Goal: Transaction & Acquisition: Book appointment/travel/reservation

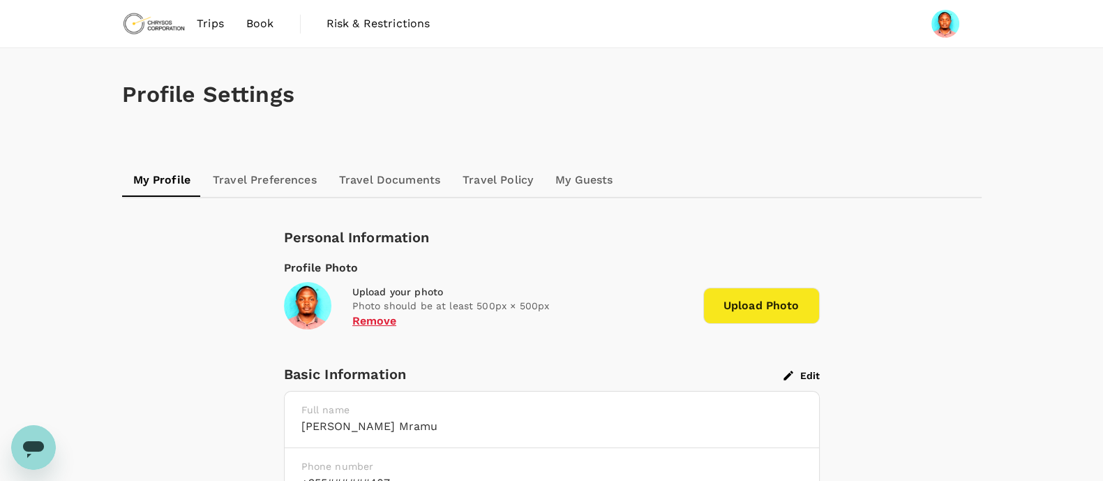
click at [255, 20] on span "Book" at bounding box center [260, 23] width 28 height 17
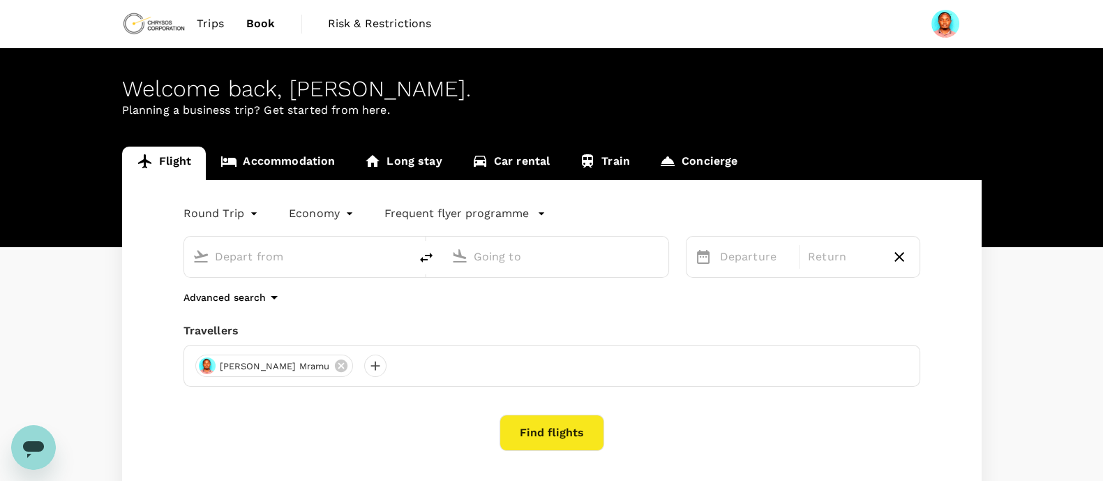
type input "Mwanza International Airport (MWZ)"
type input "Julius Nyerere Intl (DAR)"
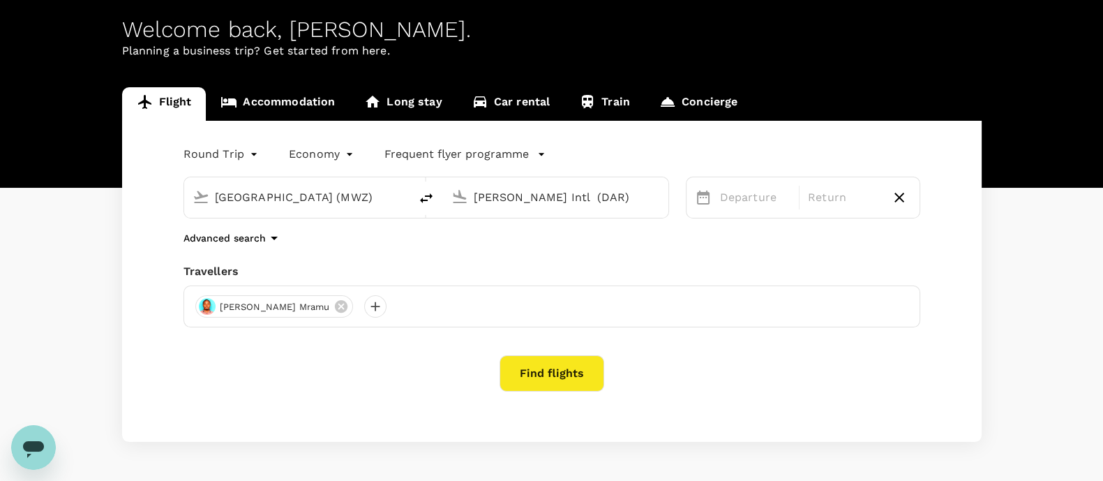
scroll to position [87, 0]
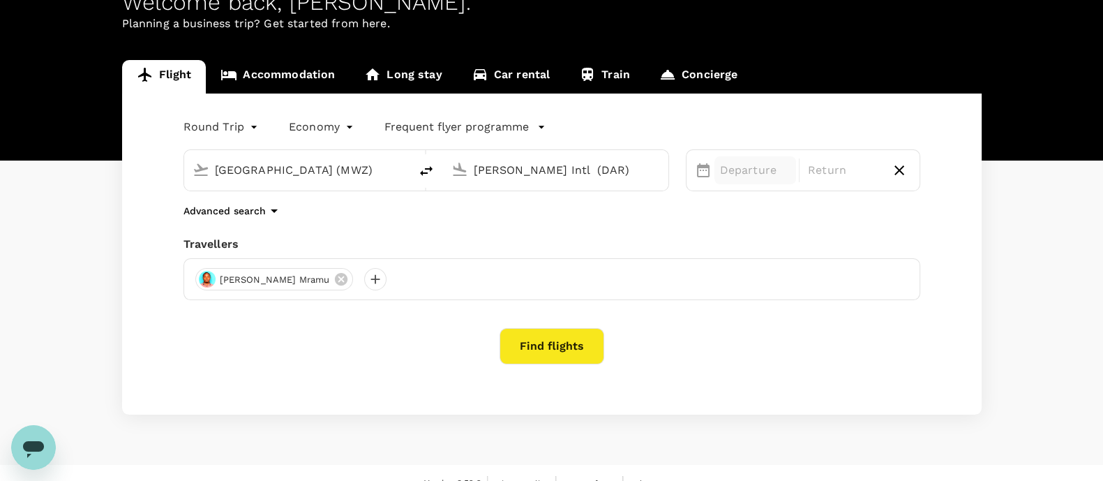
click at [754, 168] on p "Departure" at bounding box center [755, 170] width 71 height 17
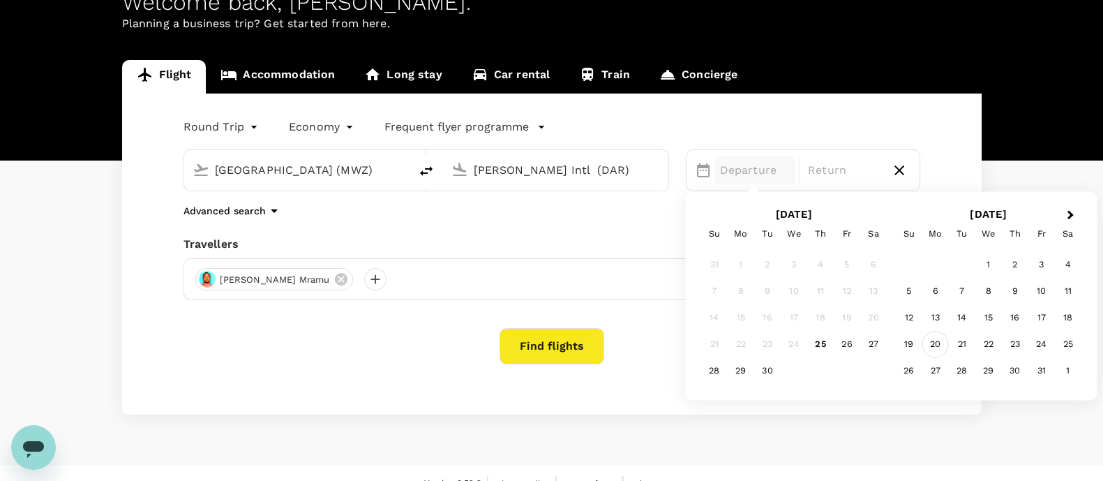
click at [937, 343] on div "20" at bounding box center [936, 345] width 27 height 27
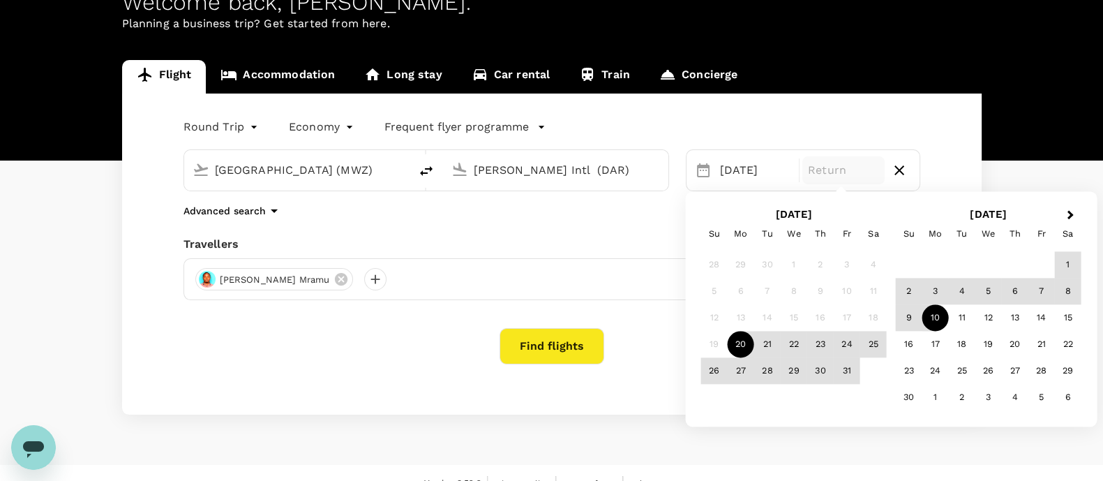
click at [932, 321] on div "10" at bounding box center [936, 318] width 27 height 27
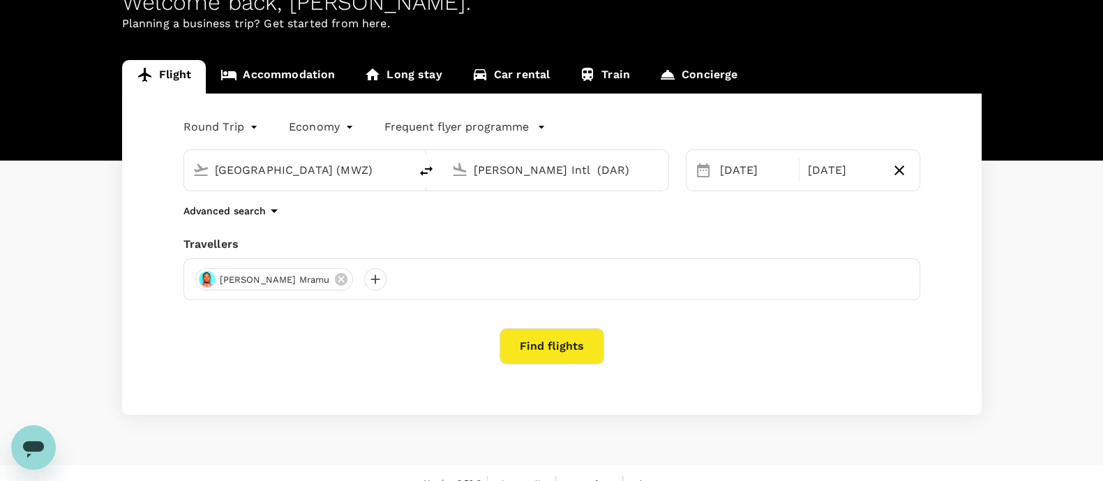
click at [546, 339] on button "Find flights" at bounding box center [552, 346] width 105 height 36
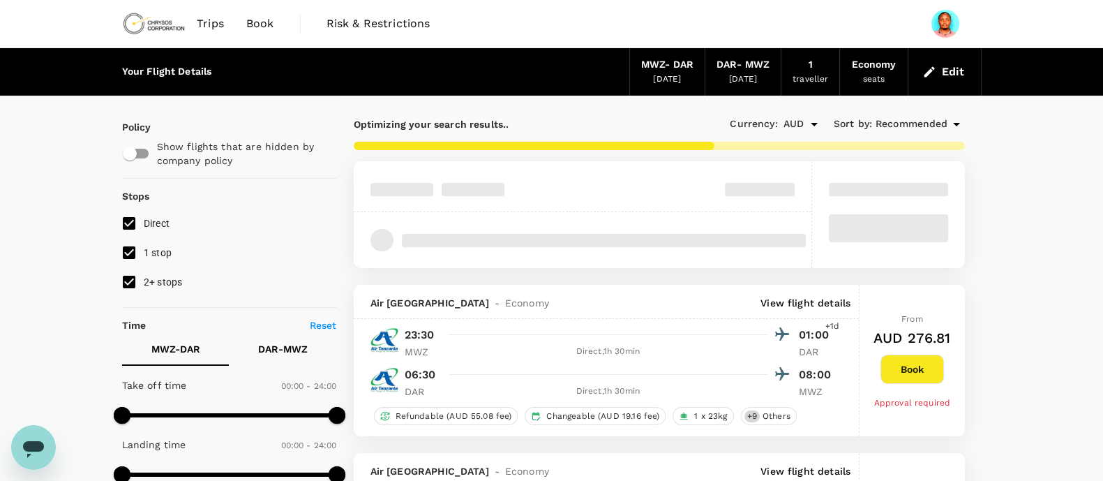
click at [128, 254] on input "1 stop" at bounding box center [128, 252] width 29 height 29
checkbox input "false"
click at [126, 288] on input "2+ stops" at bounding box center [128, 281] width 29 height 29
checkbox input "false"
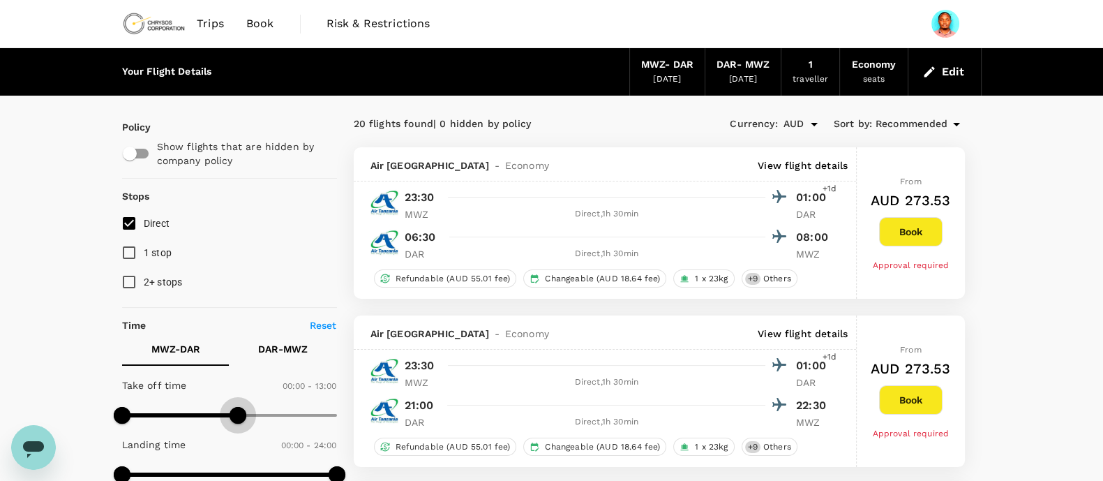
type input "750"
drag, startPoint x: 331, startPoint y: 413, endPoint x: 232, endPoint y: 413, distance: 99.1
click at [232, 413] on span at bounding box center [233, 415] width 17 height 17
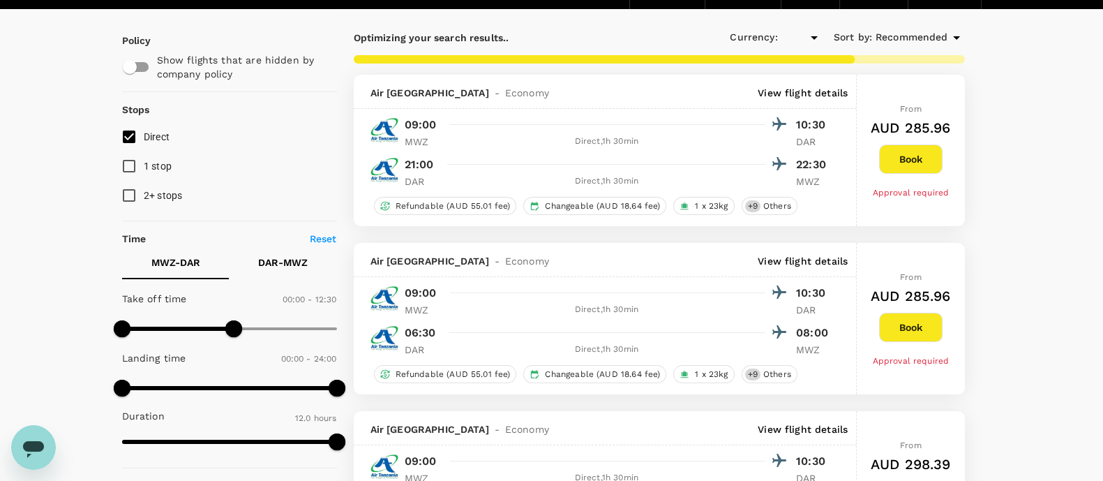
type input "AUD"
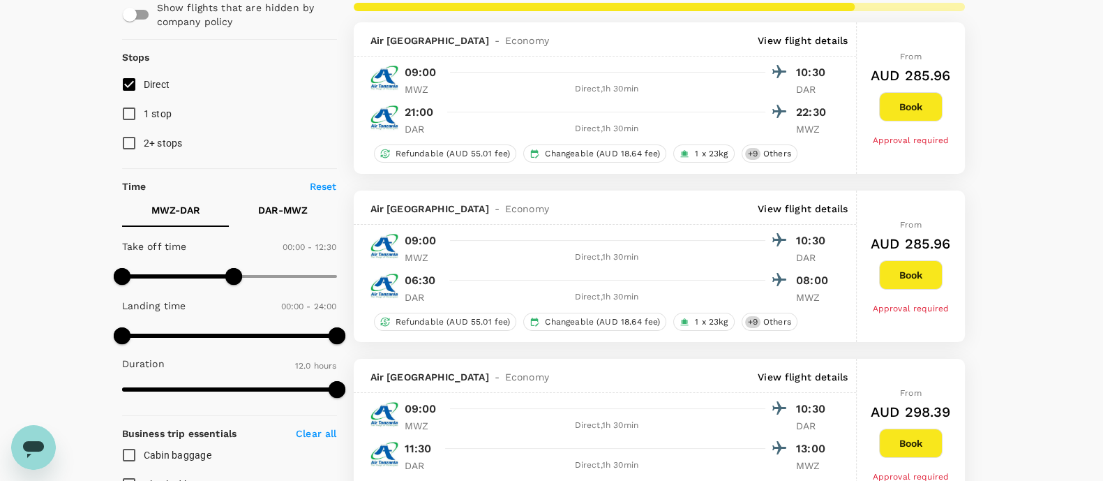
scroll to position [174, 0]
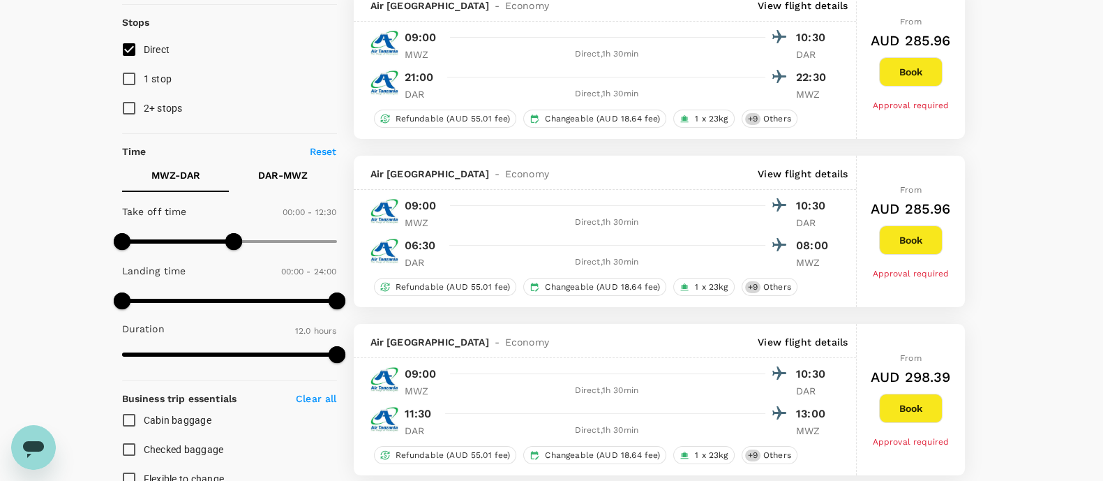
click at [288, 179] on p "DAR - MWZ" at bounding box center [283, 175] width 50 height 14
type input "720"
drag, startPoint x: 338, startPoint y: 240, endPoint x: 228, endPoint y: 251, distance: 110.8
click at [228, 250] on span at bounding box center [229, 241] width 17 height 17
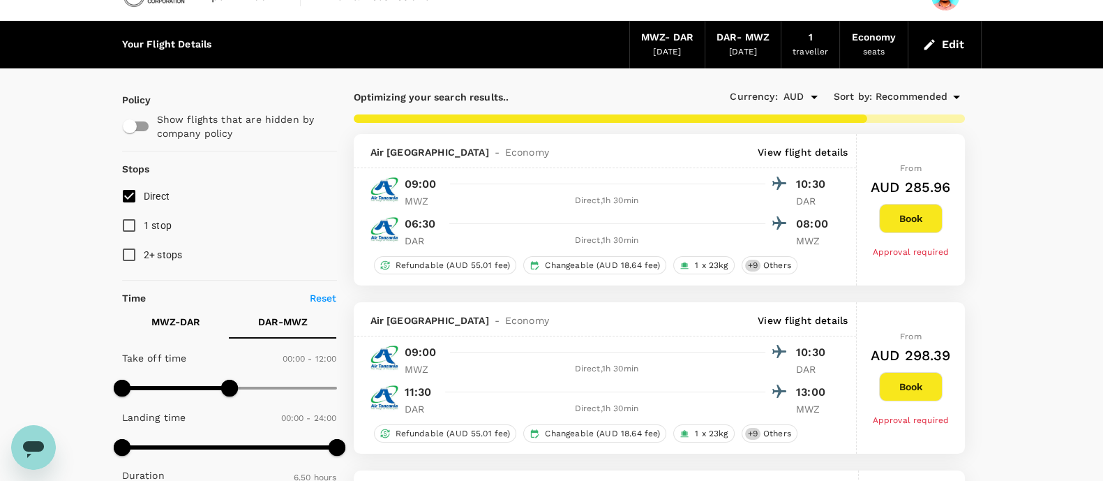
scroll to position [0, 0]
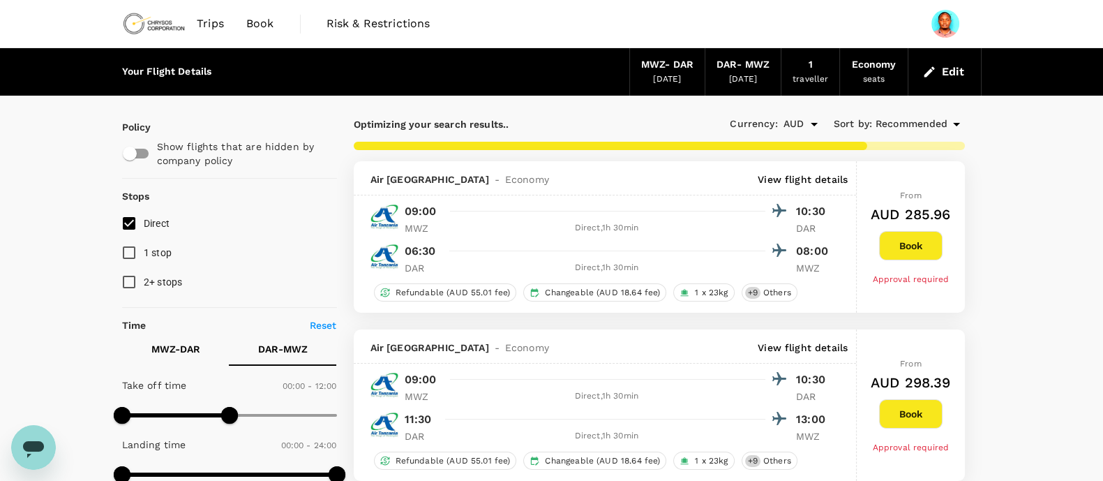
click at [178, 347] on p "MWZ - DAR" at bounding box center [175, 349] width 49 height 14
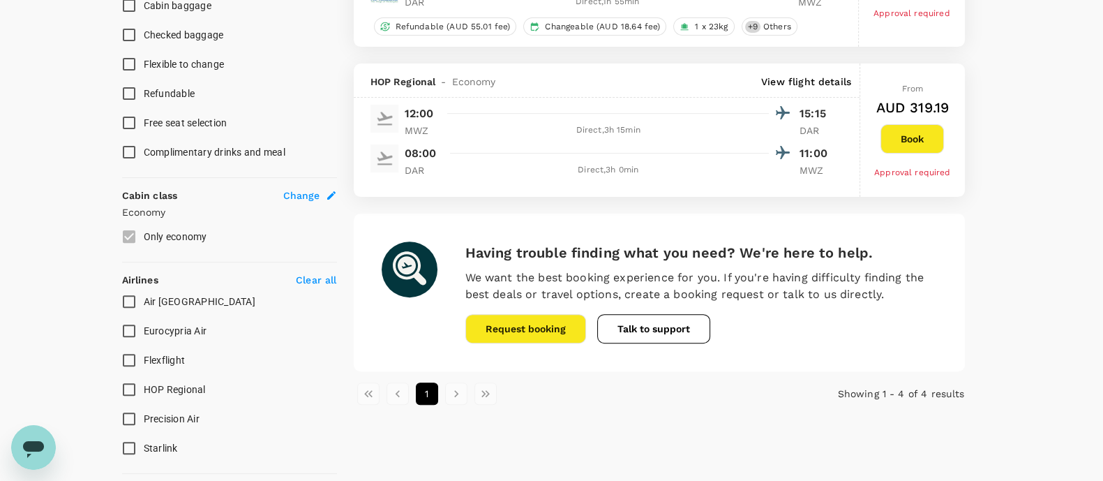
scroll to position [610, 0]
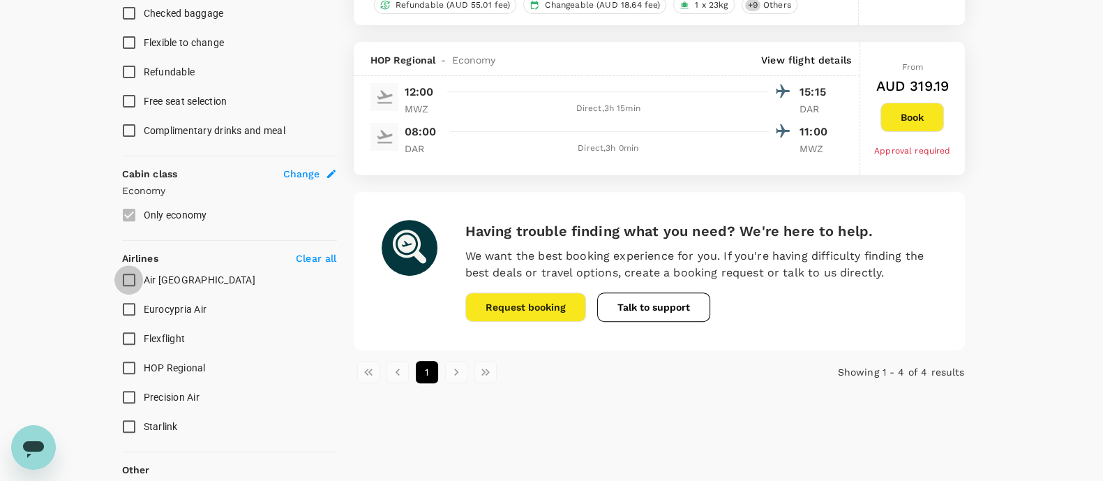
click at [131, 281] on input "Air [GEOGRAPHIC_DATA]" at bounding box center [128, 279] width 29 height 29
checkbox input "true"
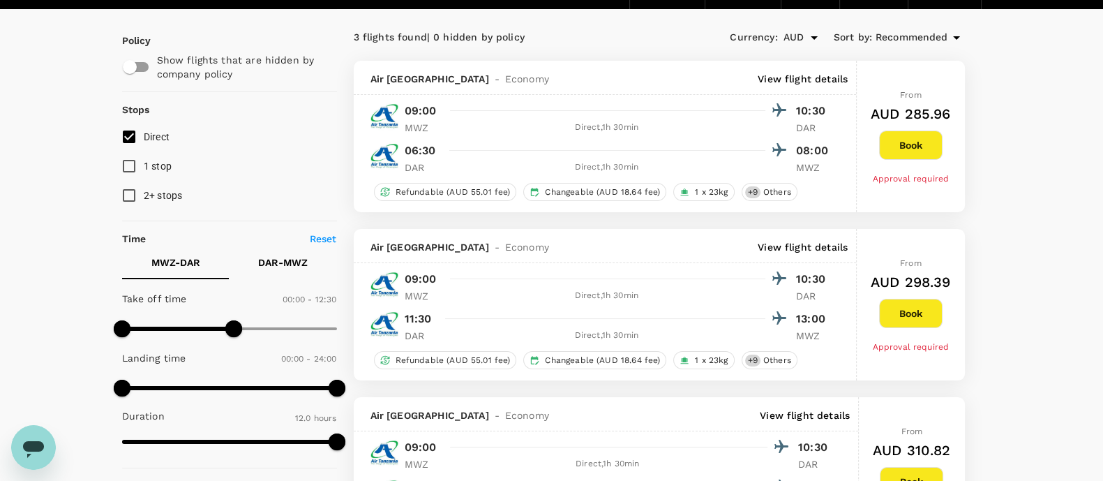
scroll to position [0, 0]
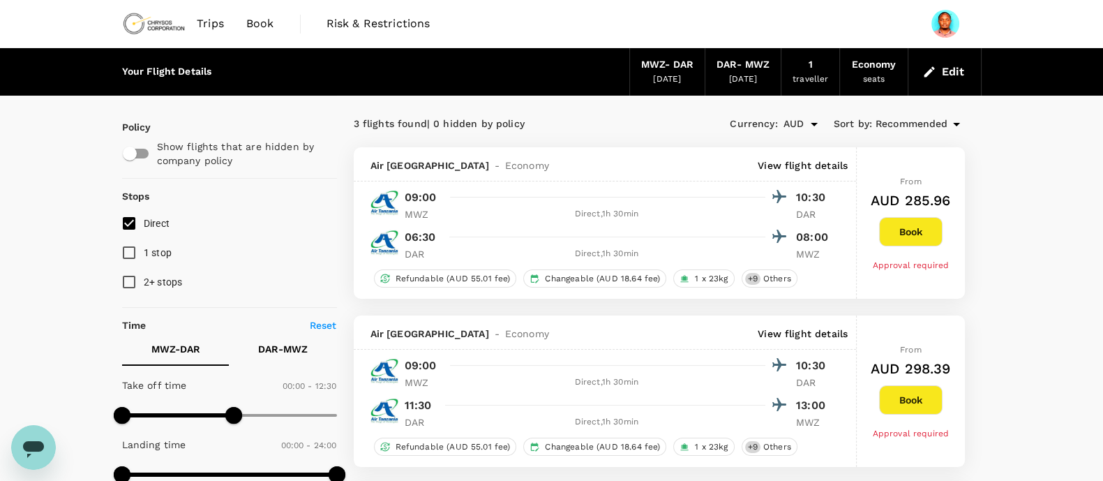
click at [923, 225] on button "Book" at bounding box center [911, 231] width 64 height 29
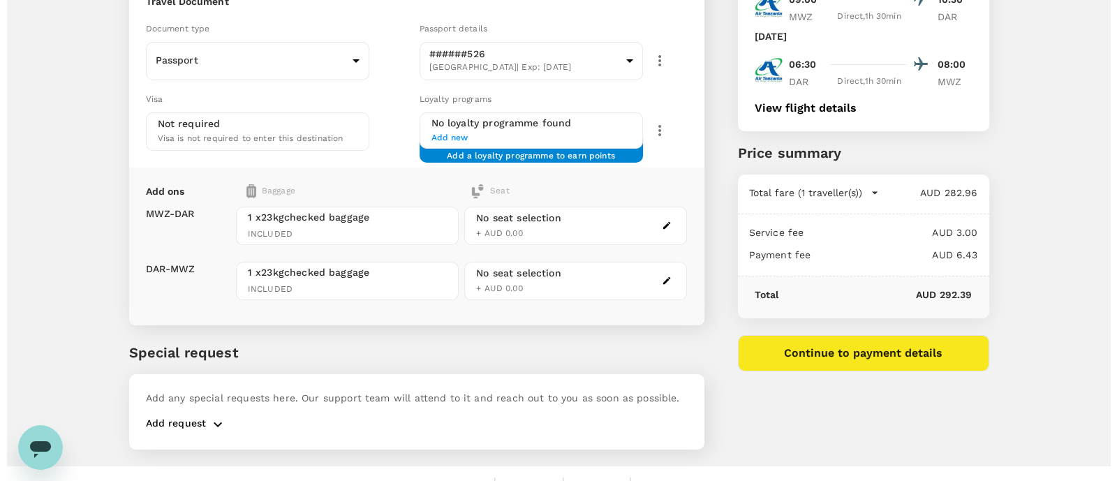
scroll to position [159, 0]
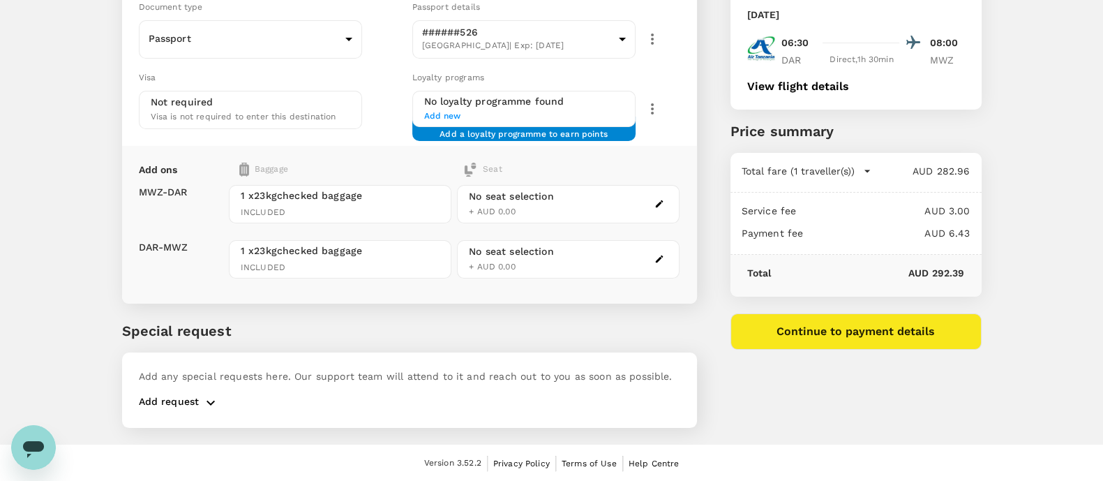
click at [817, 343] on button "Continue to payment details" at bounding box center [856, 331] width 251 height 36
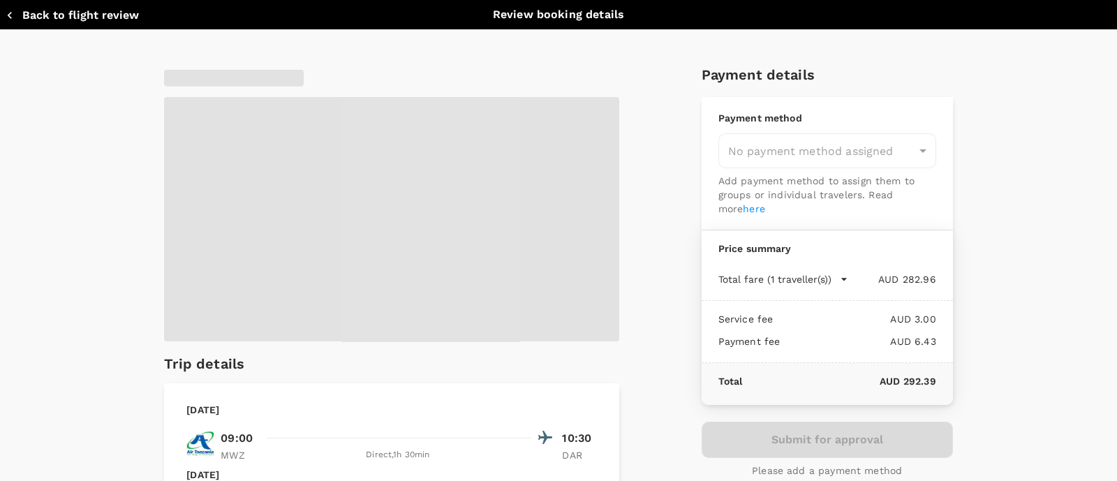
type input "9c4289b1-14a3-4119-8736-521306e5ca8f"
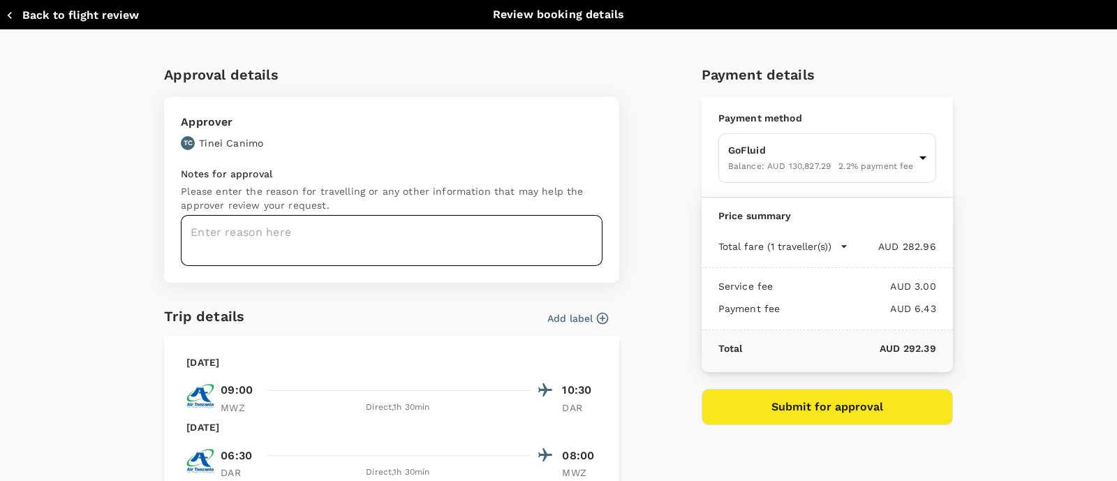
click at [497, 227] on textarea at bounding box center [392, 240] width 422 height 51
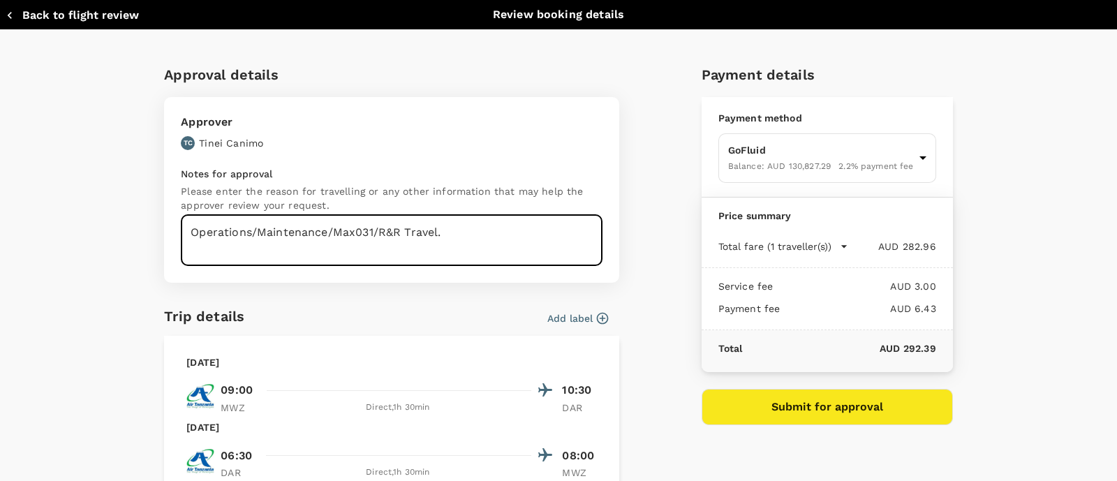
scroll to position [313, 0]
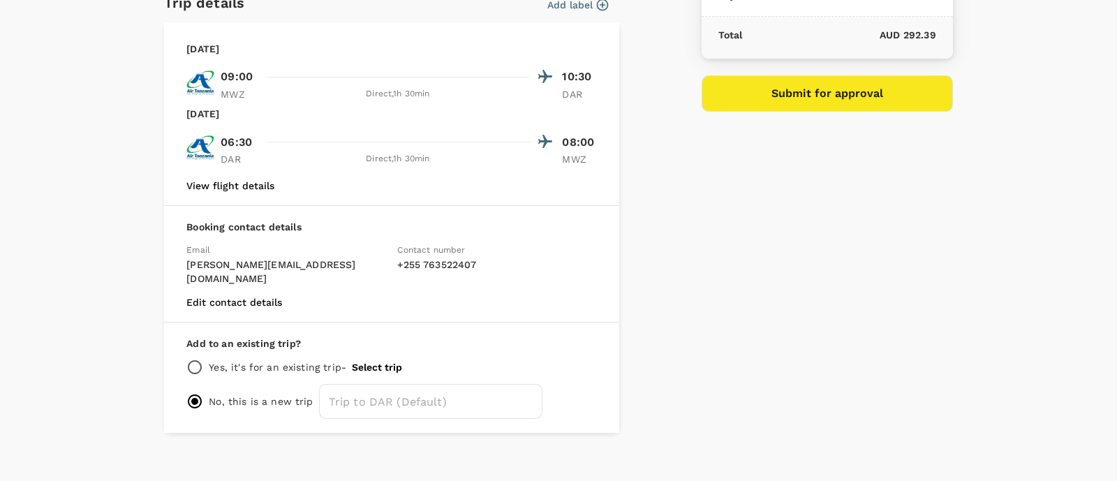
type textarea "Operations/Maintenance/Max031/R&R Travel."
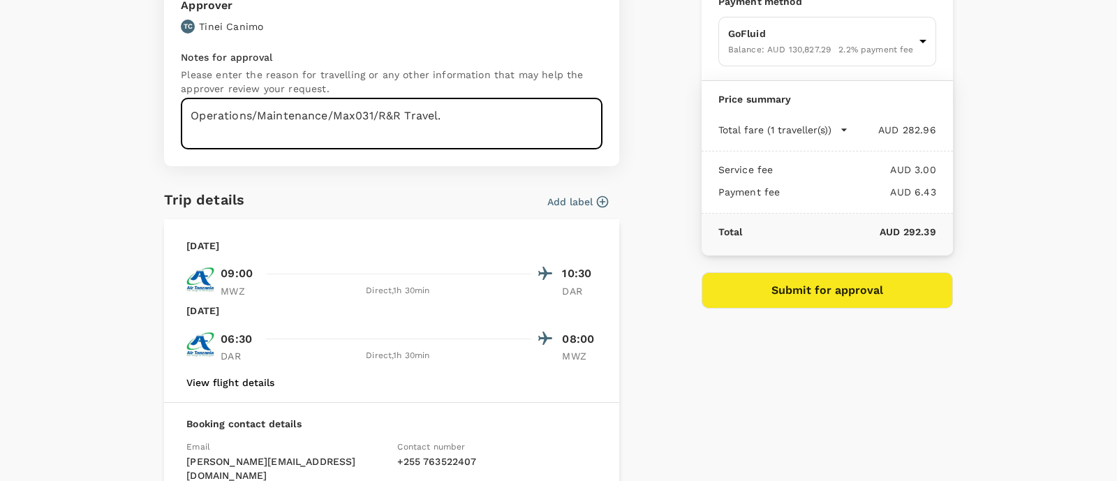
scroll to position [52, 0]
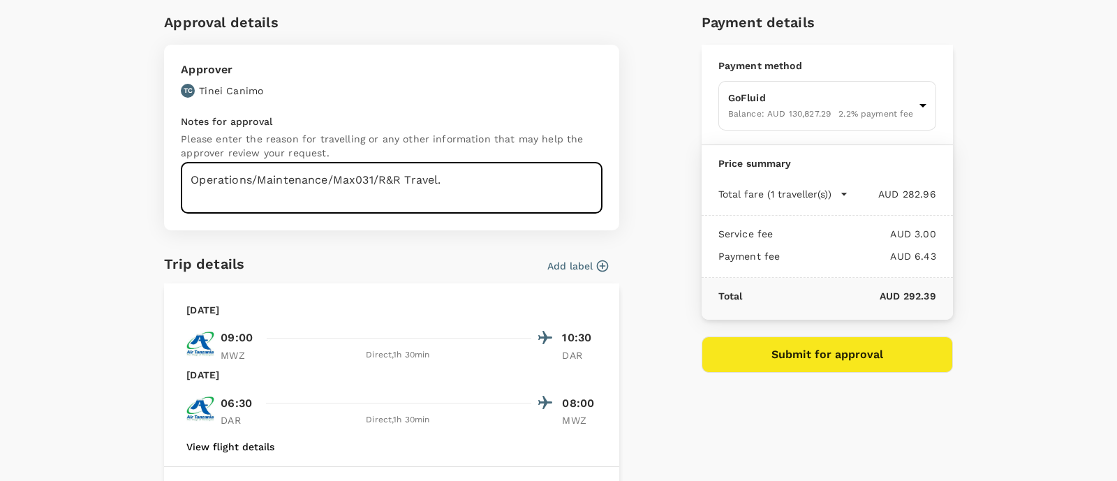
click at [775, 364] on button "Submit for approval" at bounding box center [826, 354] width 251 height 36
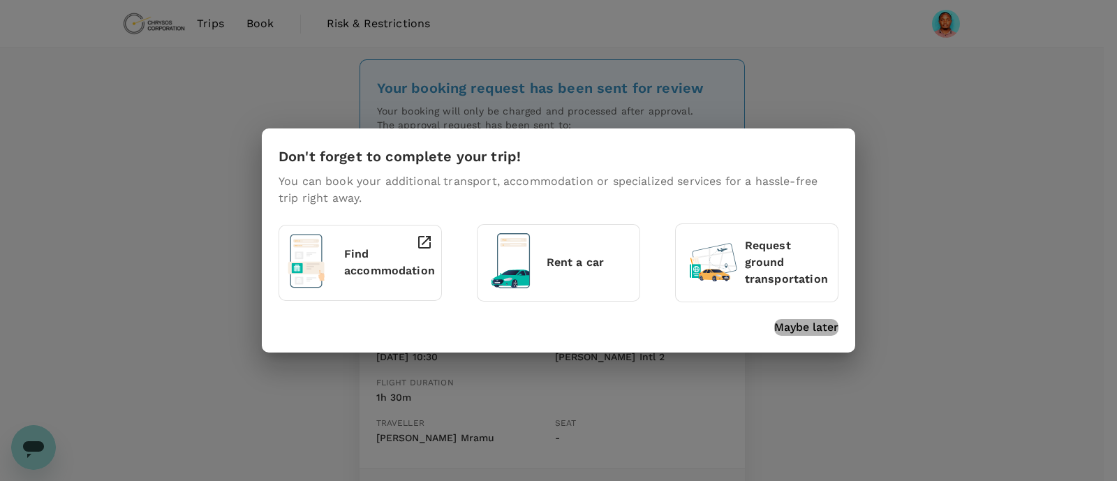
click at [792, 329] on p "Maybe later" at bounding box center [806, 327] width 64 height 17
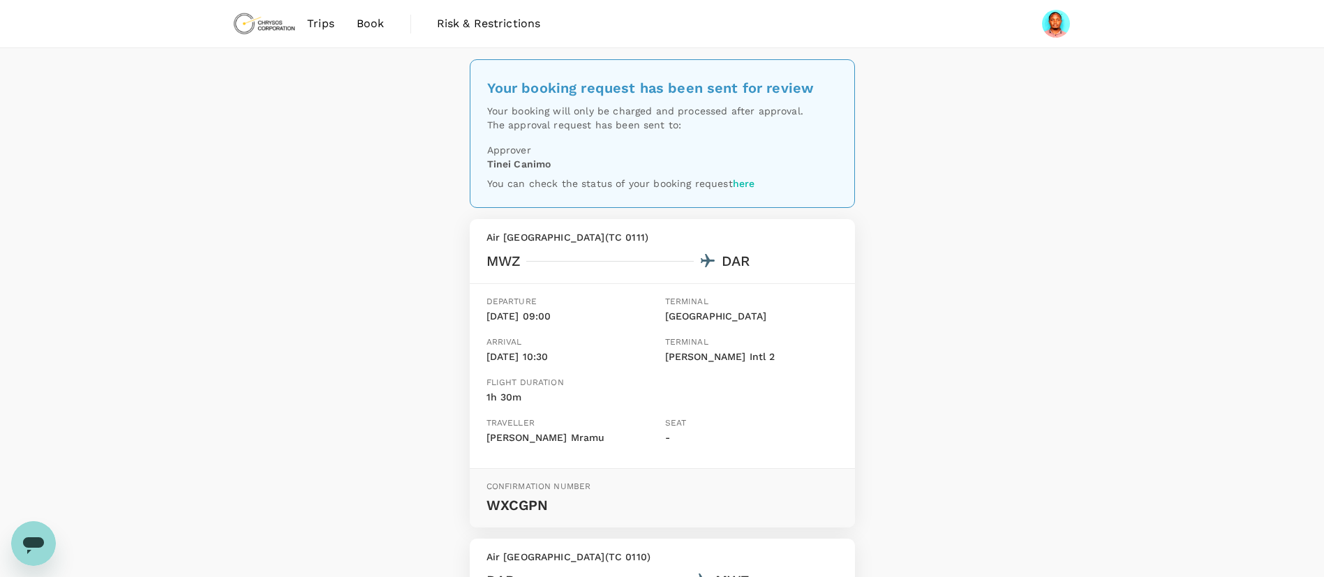
click at [325, 24] on span "Trips" at bounding box center [320, 23] width 27 height 17
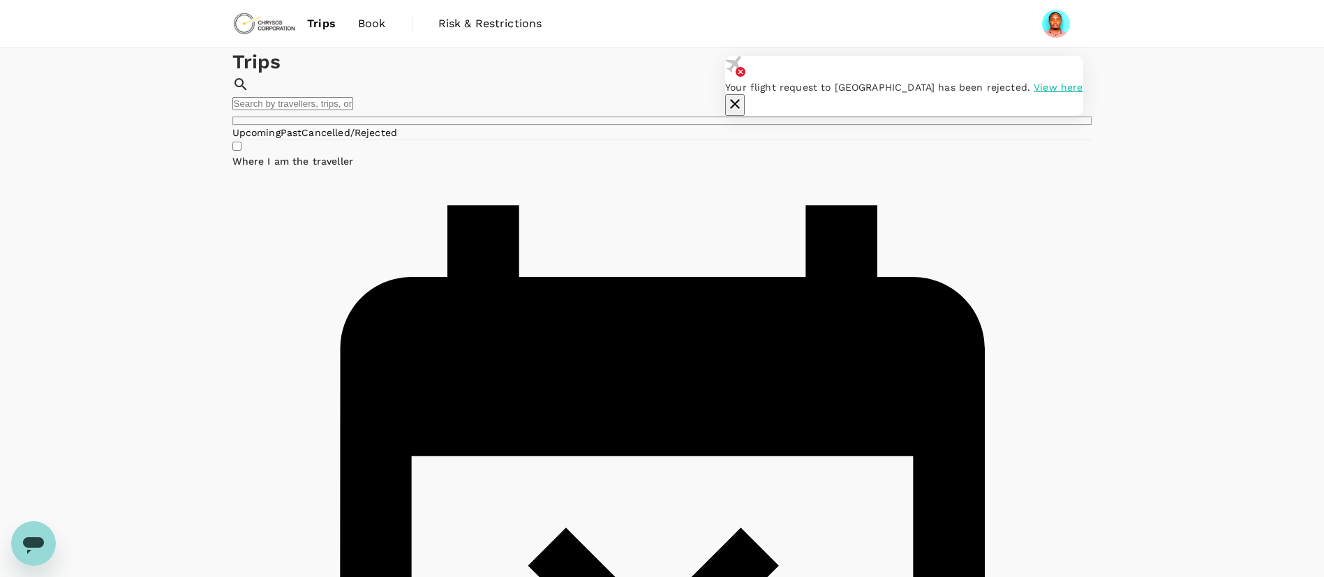
click at [371, 24] on span "Book" at bounding box center [372, 23] width 28 height 17
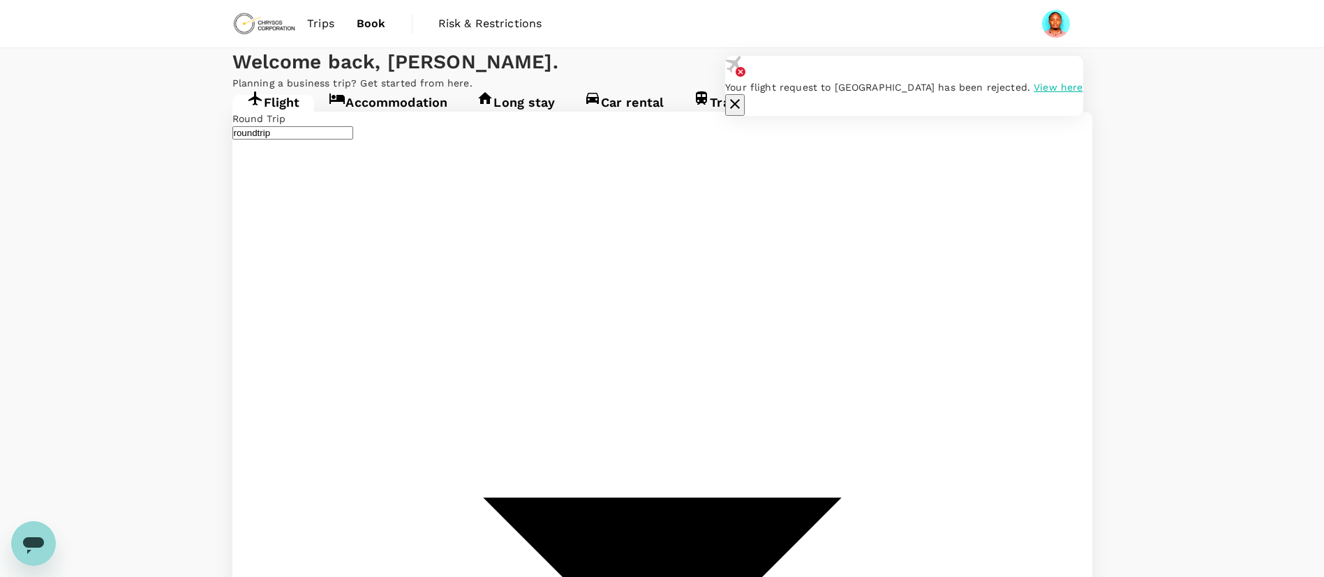
type input "Mwanza International Airport (MWZ)"
type input "Julius Nyerere Intl (DAR)"
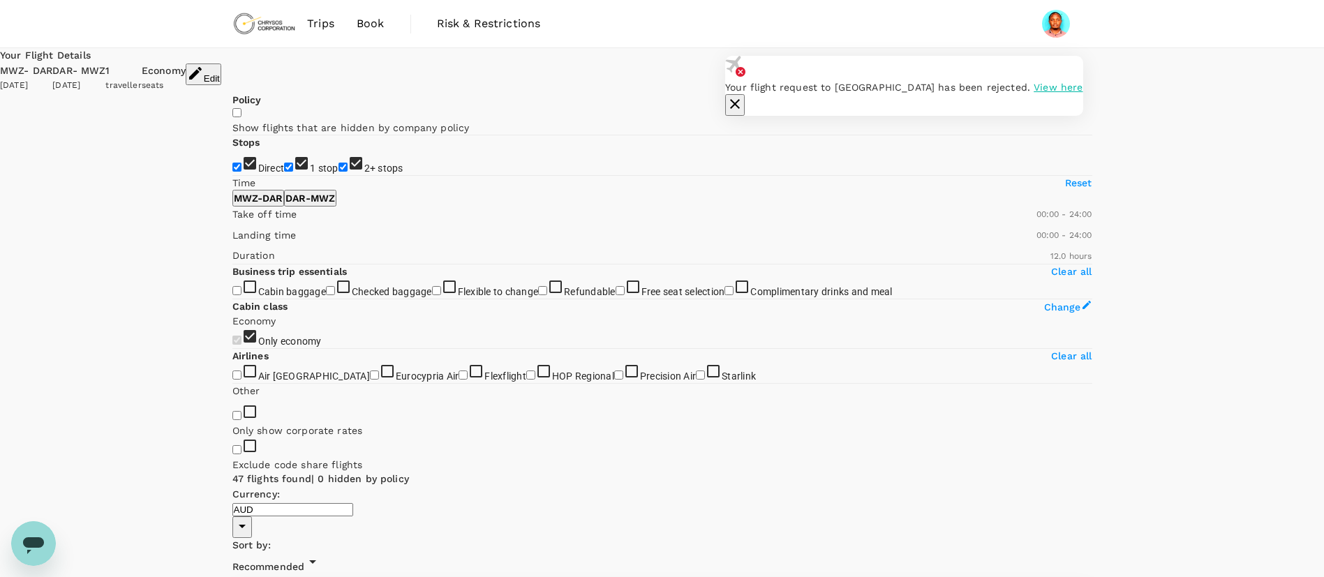
scroll to position [105, 0]
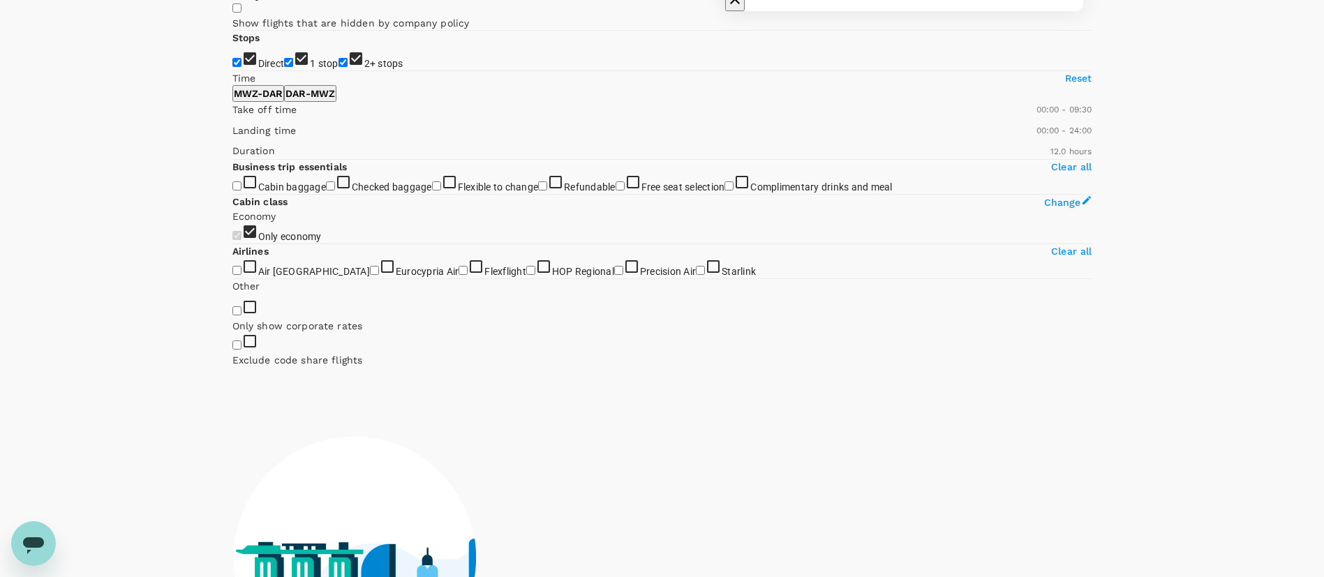
type input "600"
drag, startPoint x: 445, startPoint y: 313, endPoint x: 320, endPoint y: 316, distance: 124.3
click at [232, 117] on span at bounding box center [232, 117] width 0 height 0
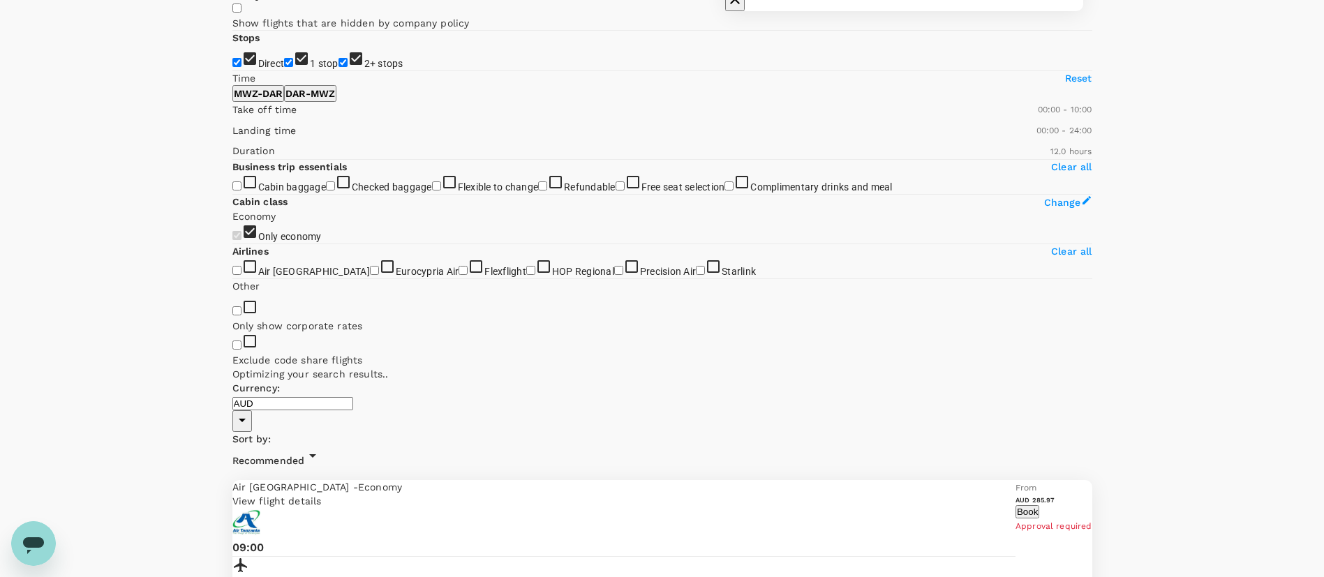
click at [335, 100] on p "DAR - MWZ" at bounding box center [310, 94] width 50 height 14
type input "750"
drag, startPoint x: 454, startPoint y: 307, endPoint x: 342, endPoint y: 328, distance: 113.6
click at [342, 159] on div "Take off time 00:00 - 12:00 Landing time 00:00 - 24:00 Duration 6.50 hours" at bounding box center [659, 127] width 865 height 63
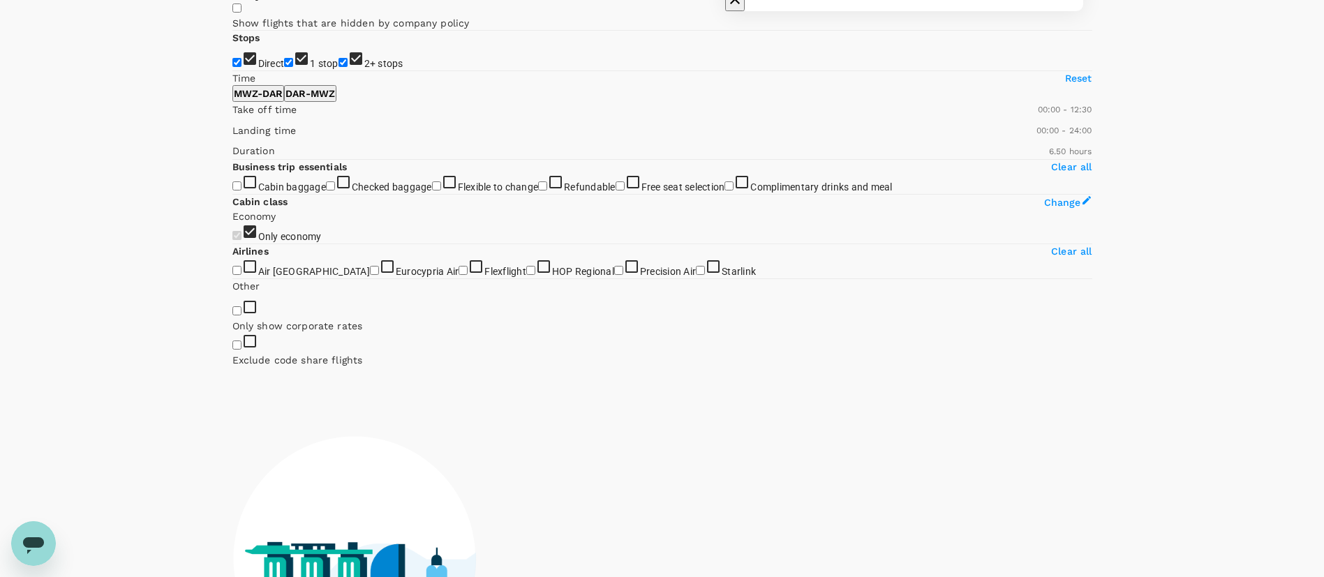
click at [283, 100] on p "MWZ - DAR" at bounding box center [258, 94] width 49 height 14
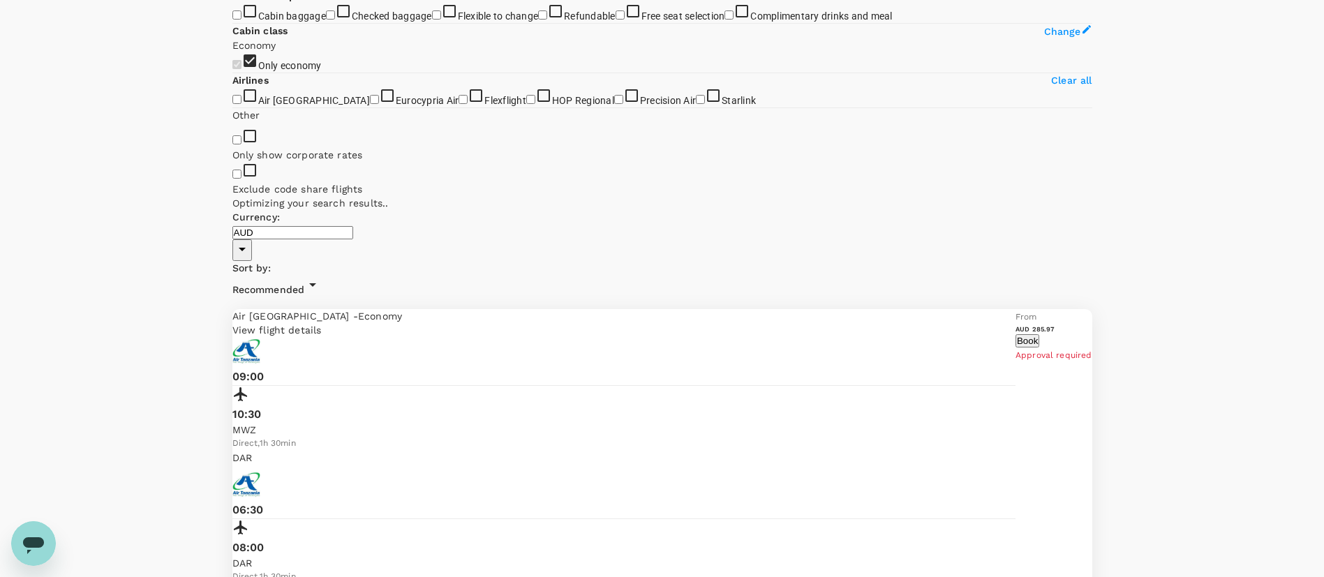
scroll to position [523, 0]
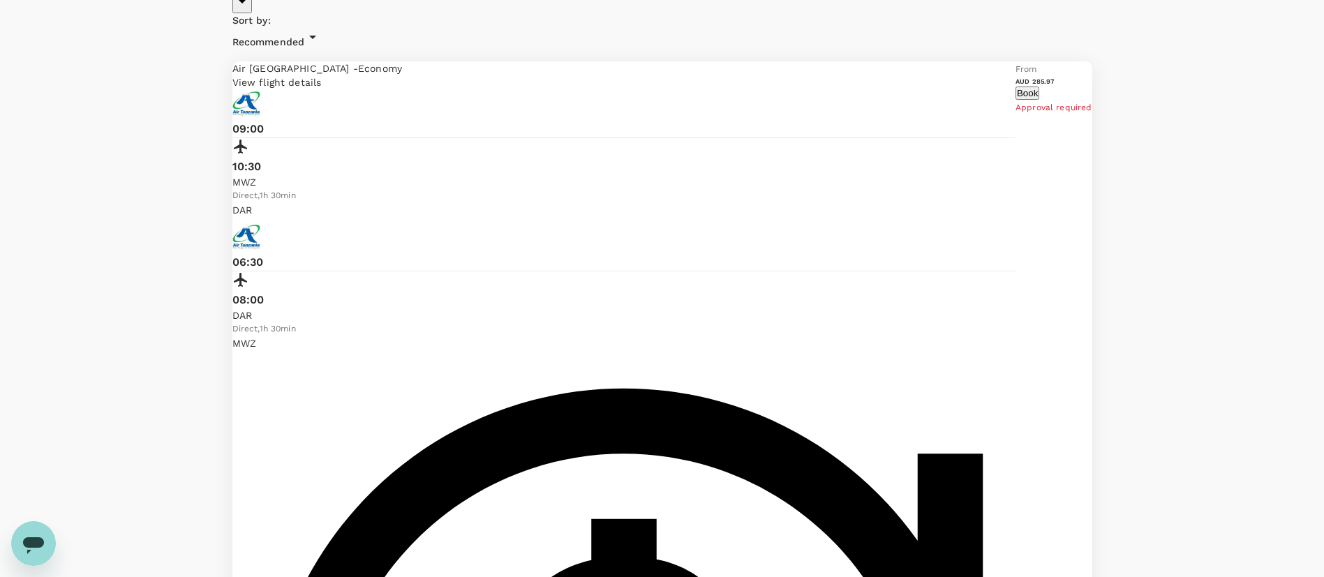
checkbox input "true"
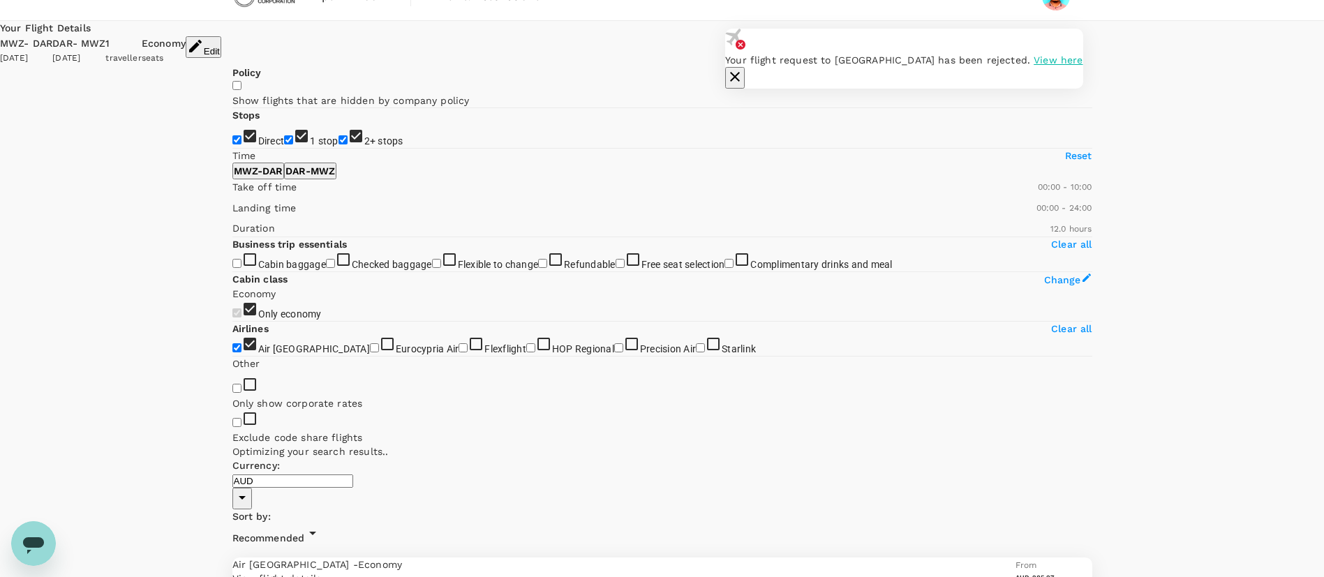
scroll to position [0, 0]
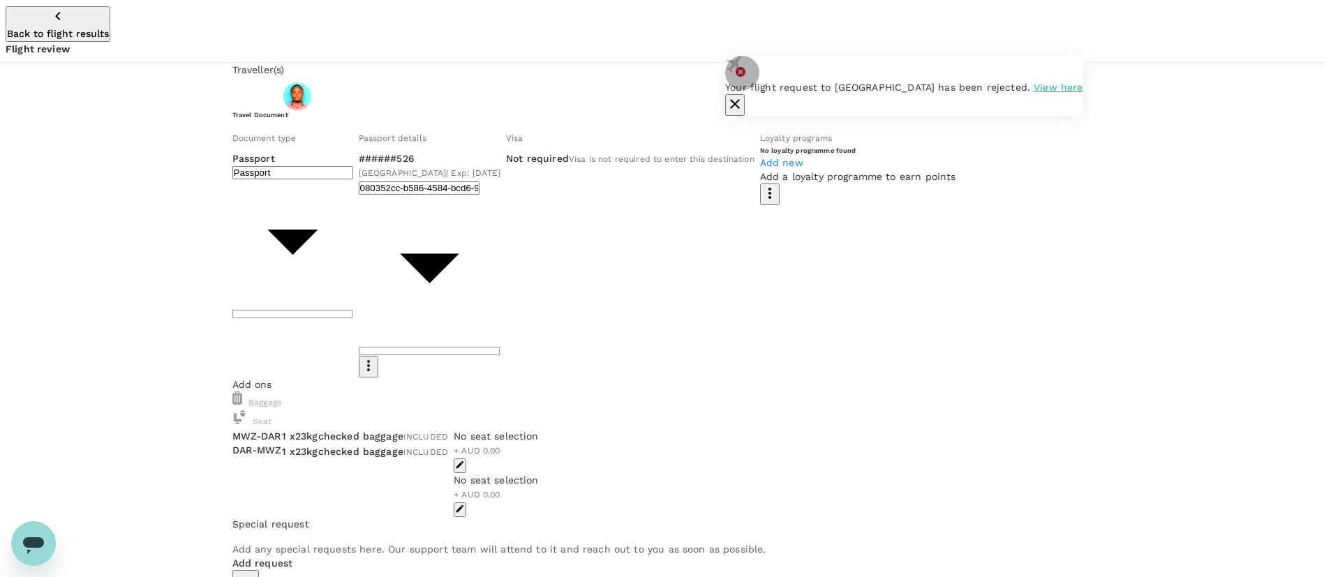
click at [743, 96] on icon "button" at bounding box center [735, 104] width 17 height 17
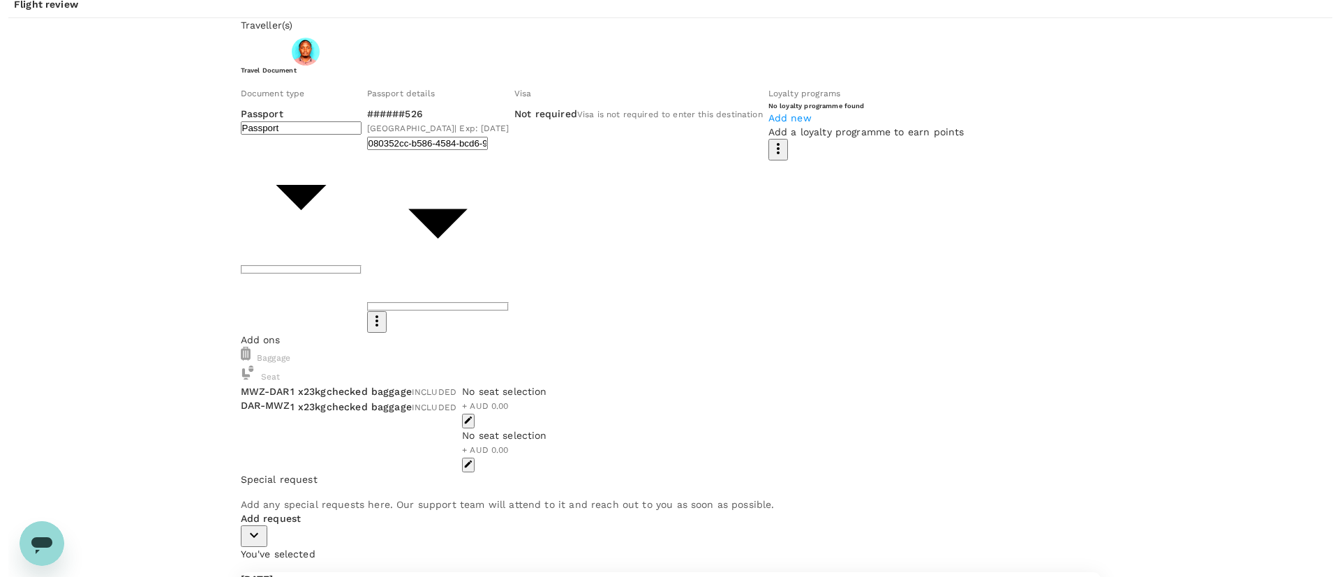
scroll to position [64, 0]
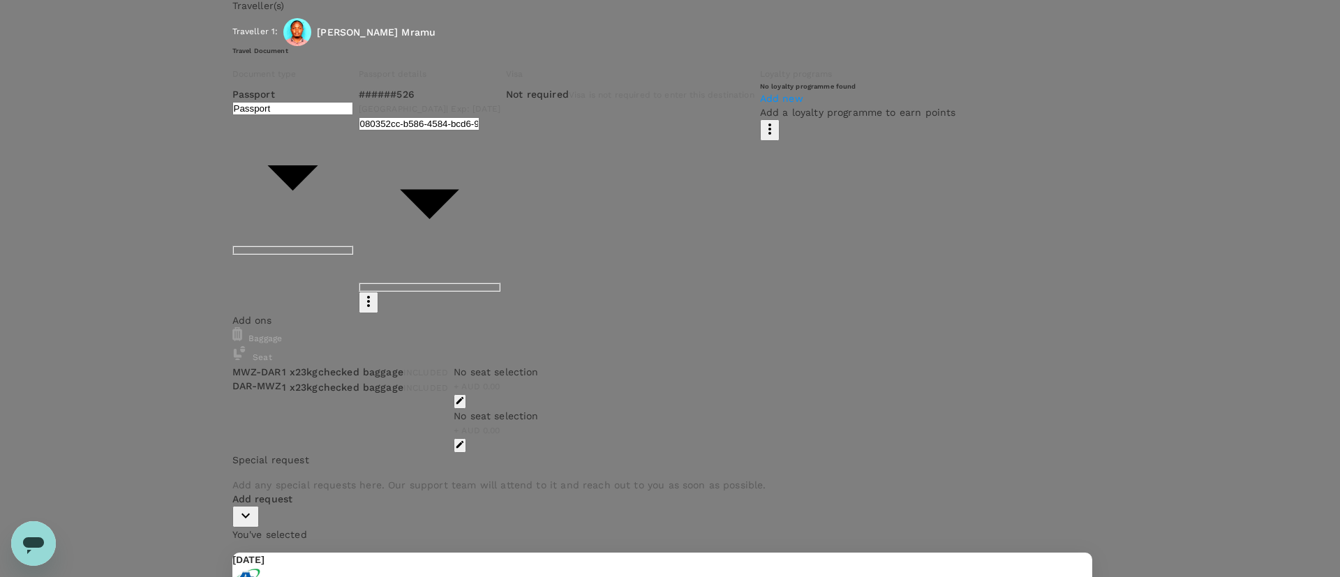
type input "9c4289b1-14a3-4119-8736-521306e5ca8f"
type textarea "Operations/Maintenance/Max031/R&R Travel."
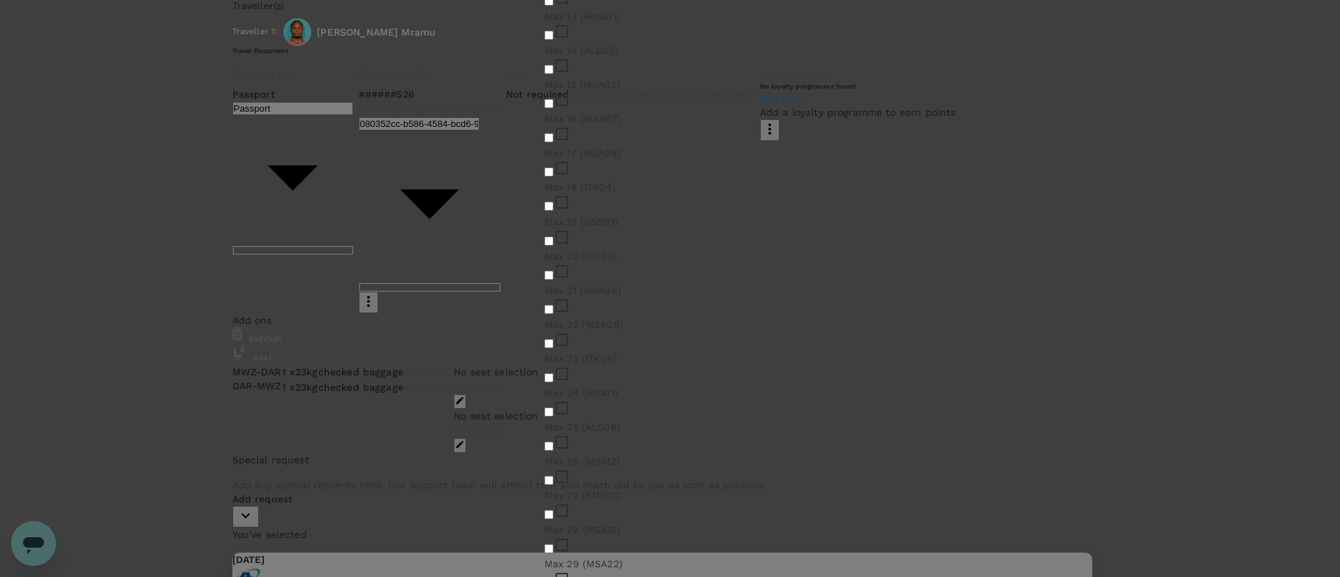
scroll to position [942, 0]
checkbox input "true"
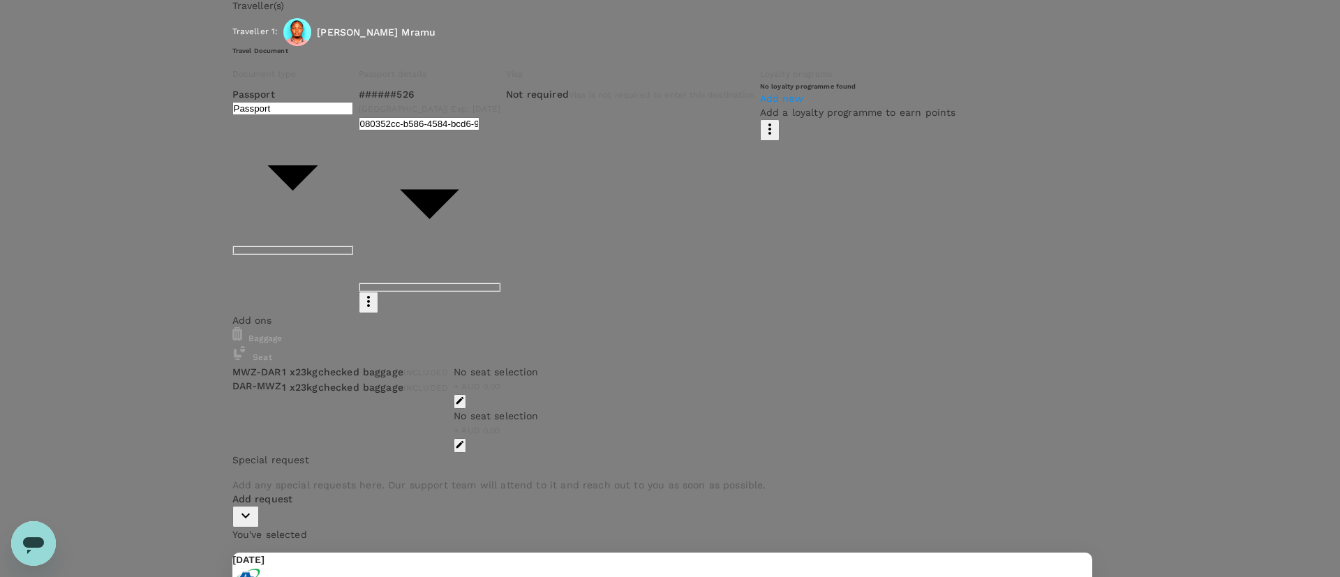
scroll to position [114, 0]
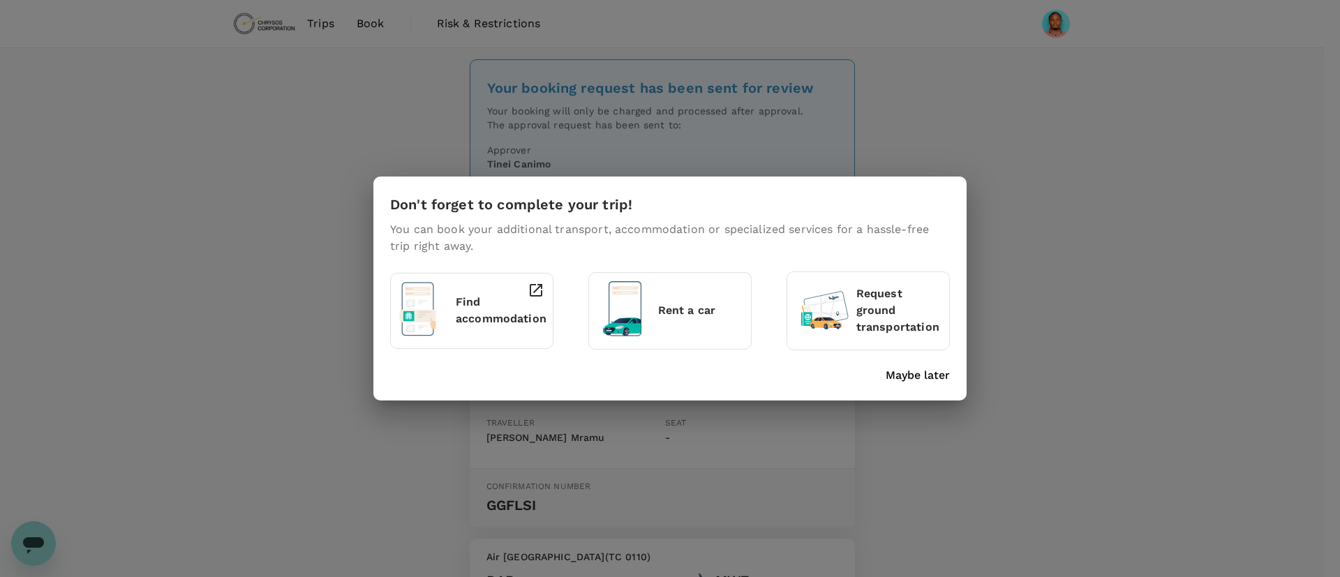
click at [915, 378] on p "Maybe later" at bounding box center [918, 375] width 64 height 17
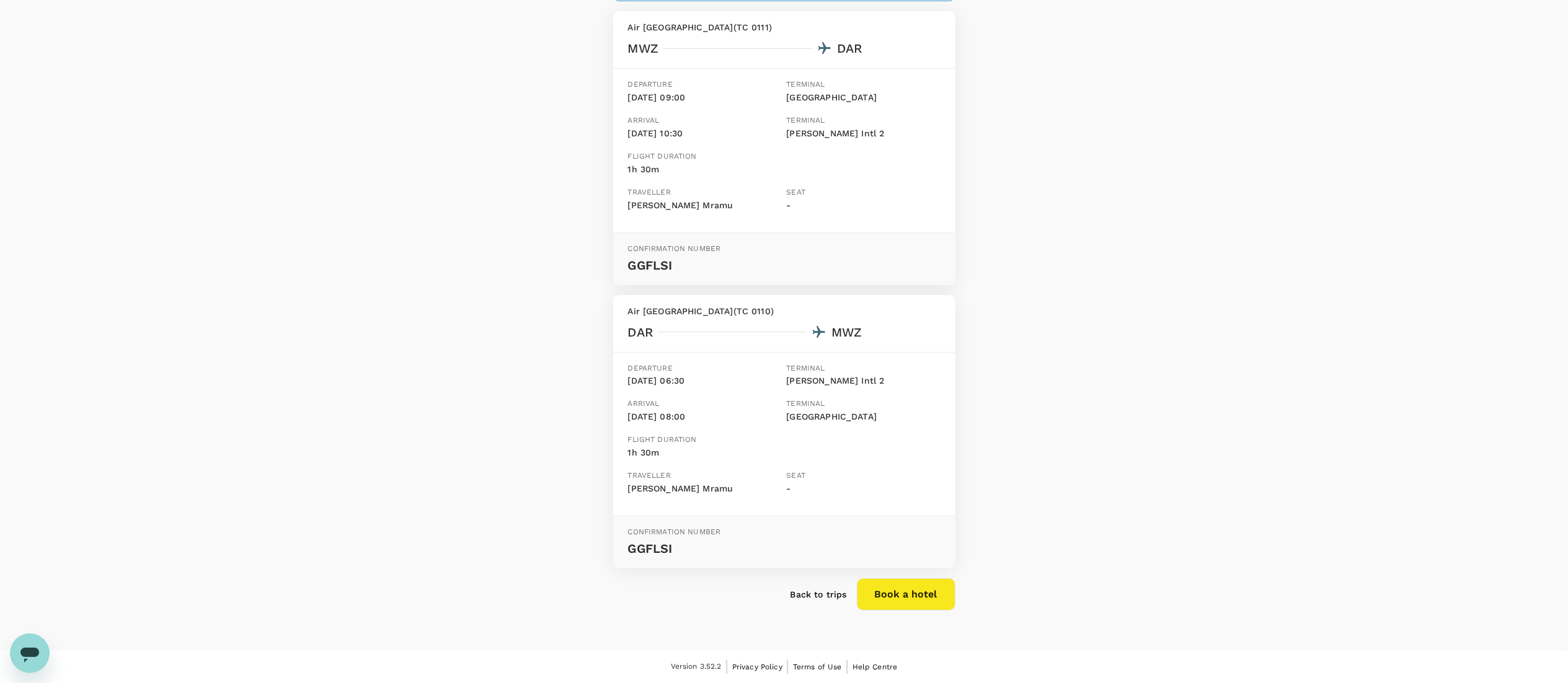
scroll to position [185, 0]
